Goal: Task Accomplishment & Management: Manage account settings

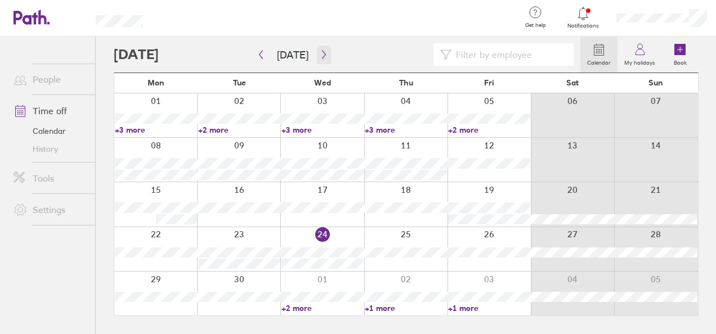
click at [322, 53] on icon "button" at bounding box center [324, 54] width 8 height 9
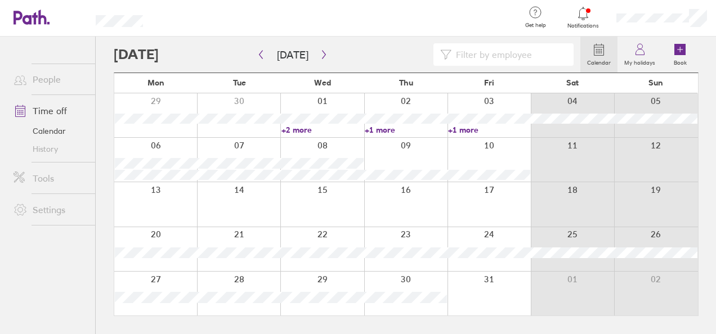
click at [577, 31] on div "Notifications" at bounding box center [583, 18] width 48 height 37
click at [581, 23] on span "Notifications" at bounding box center [583, 26] width 37 height 7
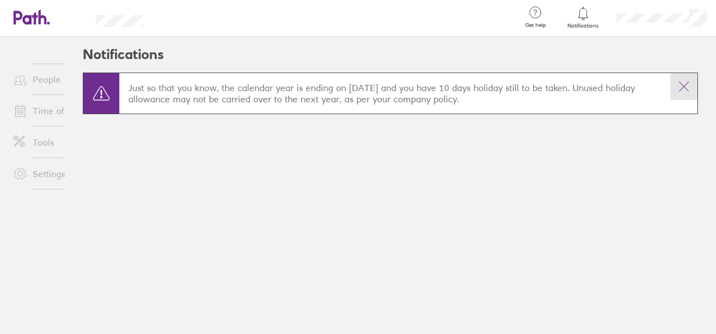
click at [684, 93] on button at bounding box center [683, 86] width 27 height 27
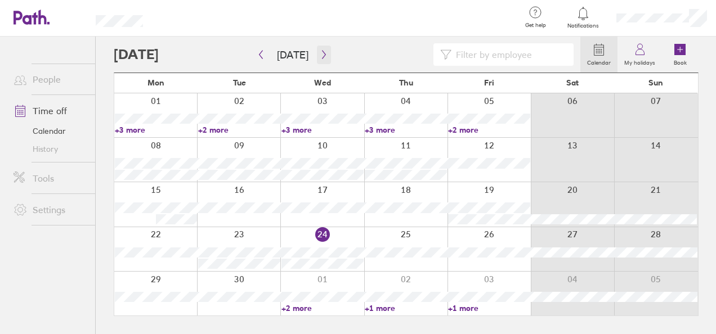
click at [320, 51] on icon "button" at bounding box center [324, 54] width 8 height 9
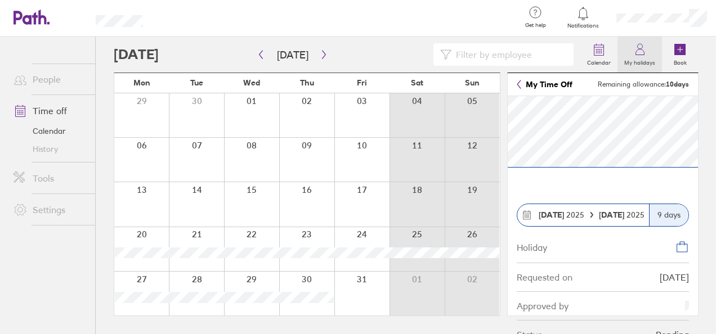
click at [630, 60] on label "My holidays" at bounding box center [639, 61] width 44 height 10
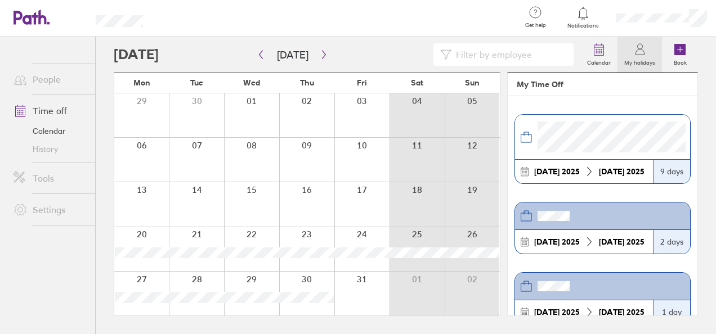
click at [522, 241] on icon at bounding box center [524, 242] width 10 height 10
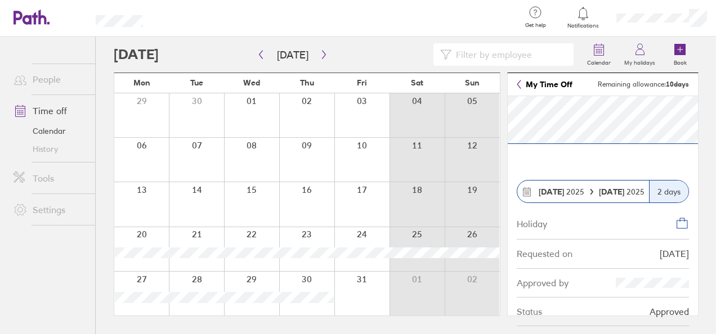
click at [518, 83] on icon at bounding box center [518, 84] width 3 height 8
